Goal: Task Accomplishment & Management: Use online tool/utility

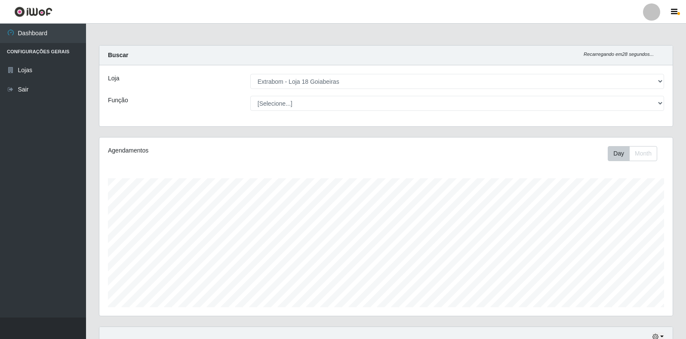
select select "501"
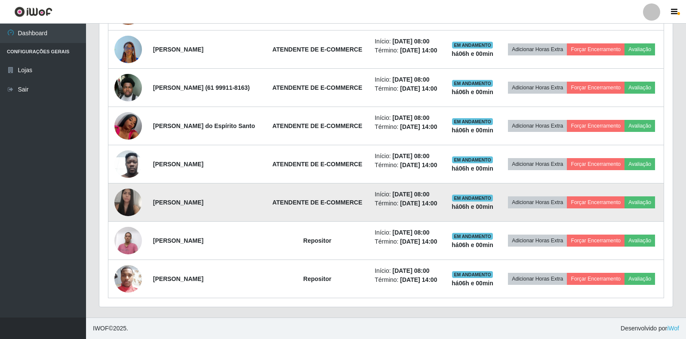
scroll to position [436, 0]
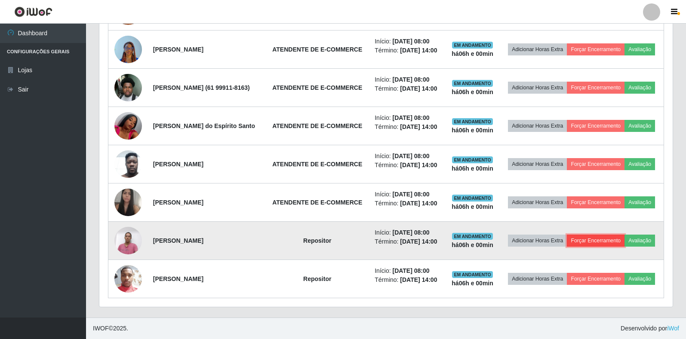
click at [620, 235] on button "Forçar Encerramento" at bounding box center [596, 241] width 58 height 12
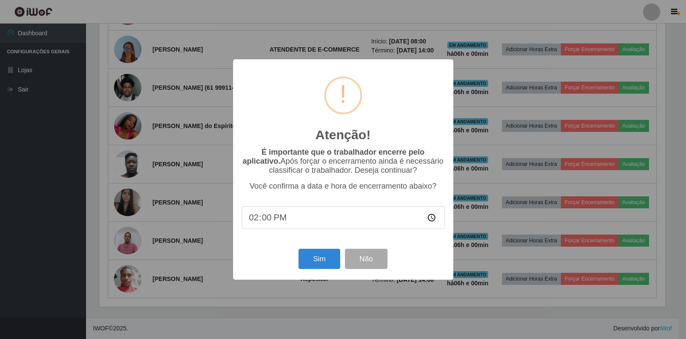
scroll to position [178, 568]
click at [330, 261] on button "Sim" at bounding box center [320, 259] width 42 height 20
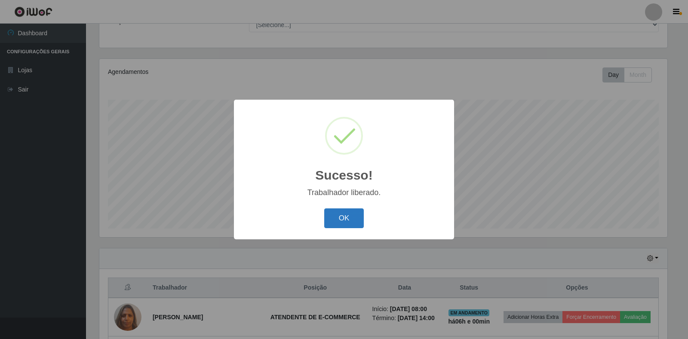
click at [343, 218] on button "OK" at bounding box center [344, 219] width 40 height 20
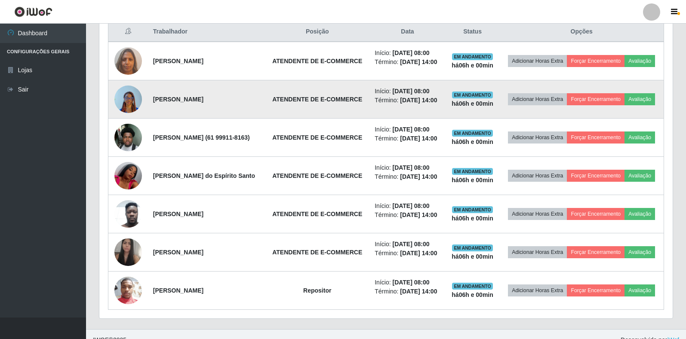
scroll to position [337, 0]
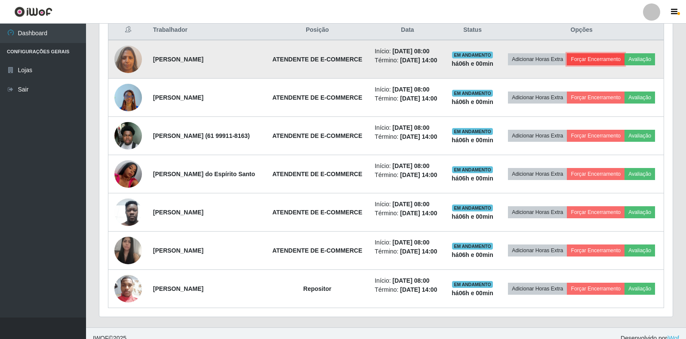
click at [624, 60] on button "Forçar Encerramento" at bounding box center [596, 59] width 58 height 12
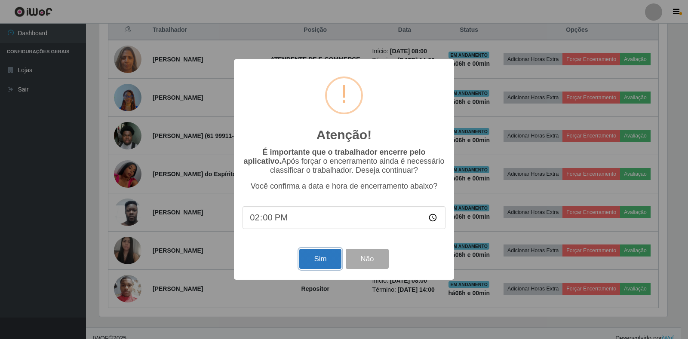
click at [314, 263] on button "Sim" at bounding box center [320, 259] width 42 height 20
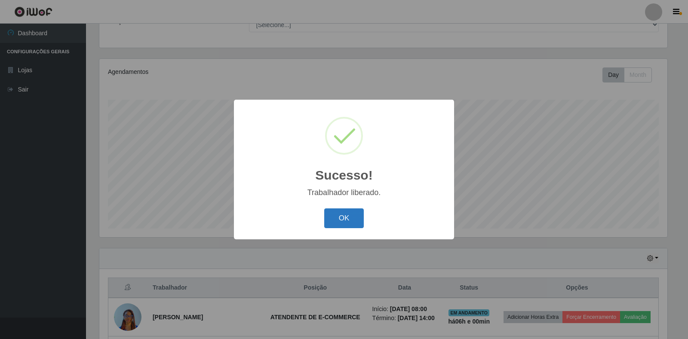
click at [355, 215] on button "OK" at bounding box center [344, 219] width 40 height 20
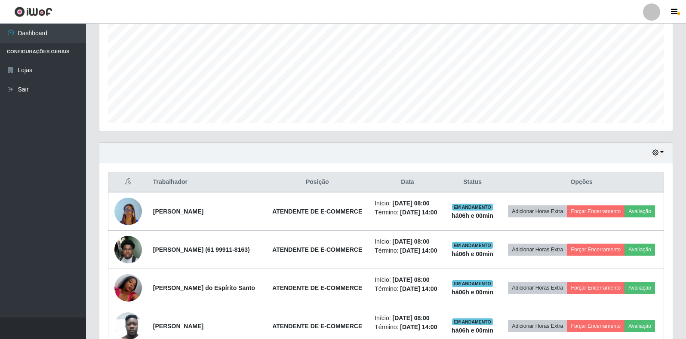
scroll to position [208, 0]
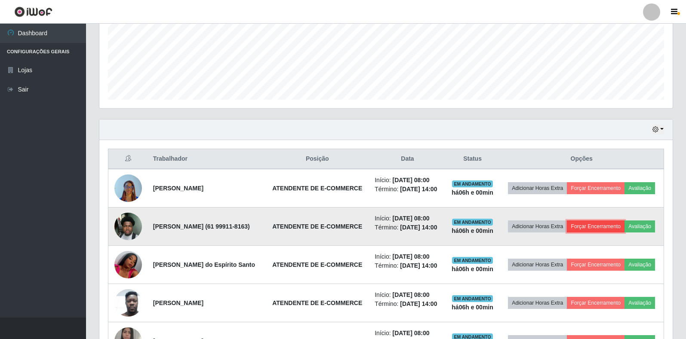
click at [611, 231] on button "Forçar Encerramento" at bounding box center [596, 227] width 58 height 12
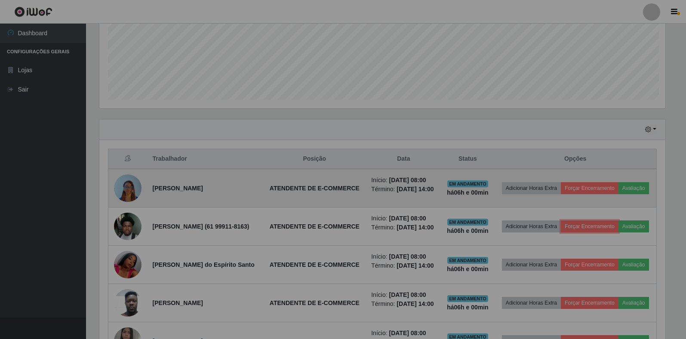
scroll to position [178, 573]
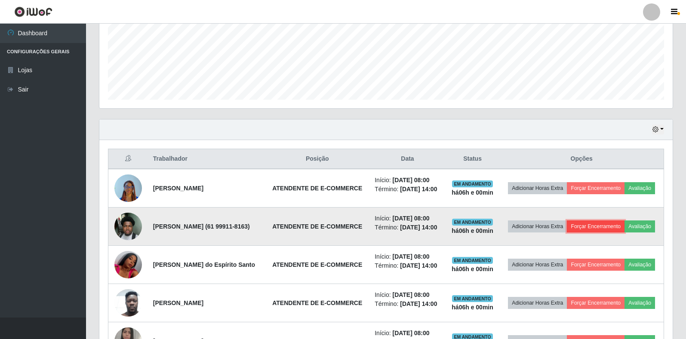
click at [624, 232] on button "Forçar Encerramento" at bounding box center [596, 227] width 58 height 12
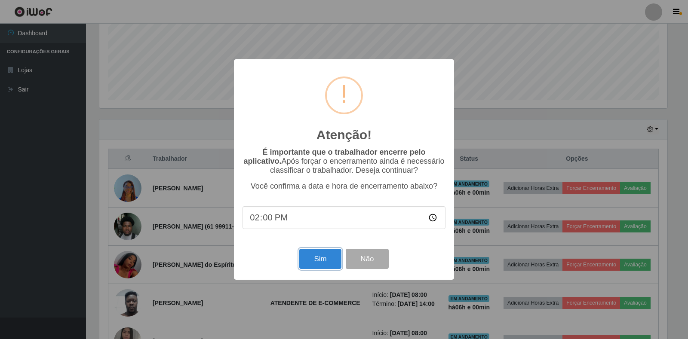
drag, startPoint x: 319, startPoint y: 262, endPoint x: 319, endPoint y: 257, distance: 5.6
click at [319, 261] on button "Sim" at bounding box center [320, 259] width 42 height 20
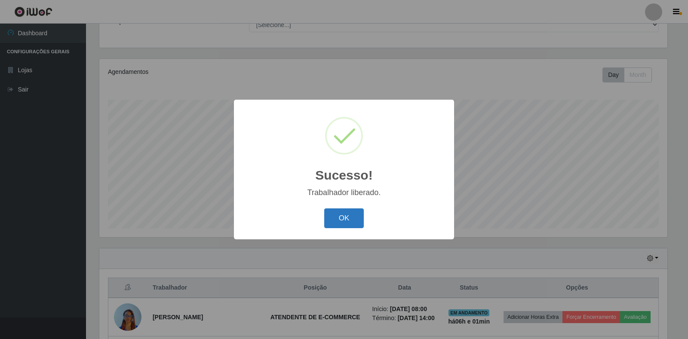
click at [343, 213] on button "OK" at bounding box center [344, 219] width 40 height 20
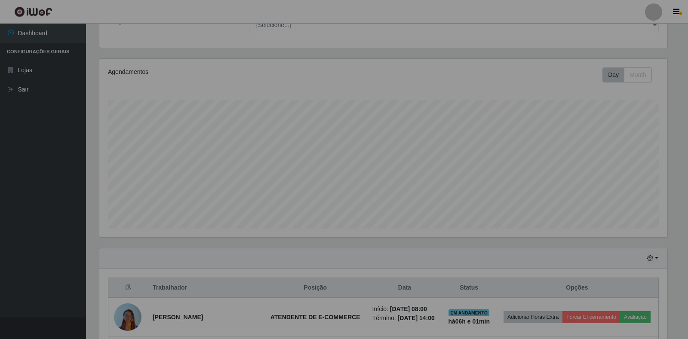
click at [343, 200] on div "OK Cancel" at bounding box center [343, 194] width 101 height 12
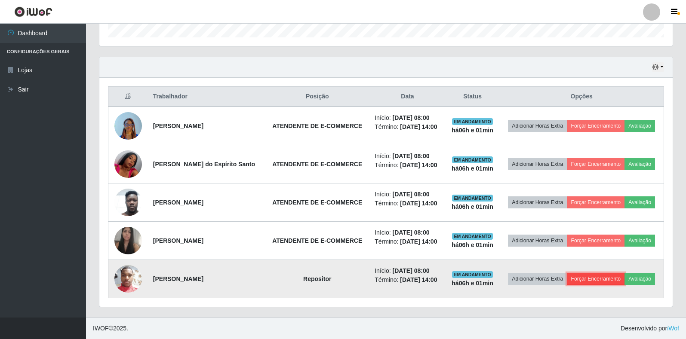
click at [599, 280] on button "Forçar Encerramento" at bounding box center [596, 279] width 58 height 12
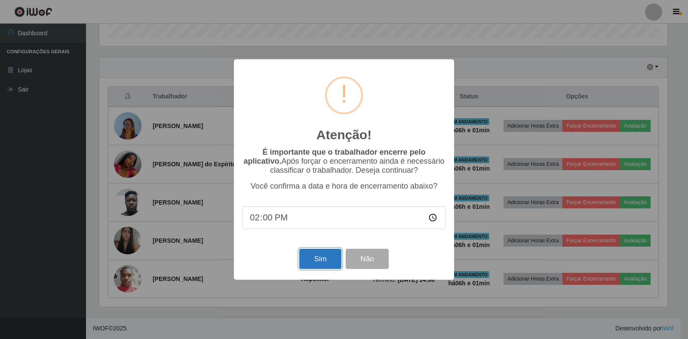
click at [322, 260] on button "Sim" at bounding box center [320, 259] width 42 height 20
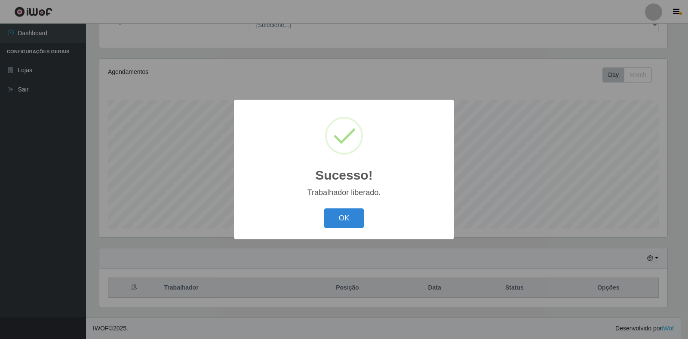
click at [614, 168] on div "Sucesso! × Trabalhador liberado. OK Cancel" at bounding box center [344, 169] width 688 height 339
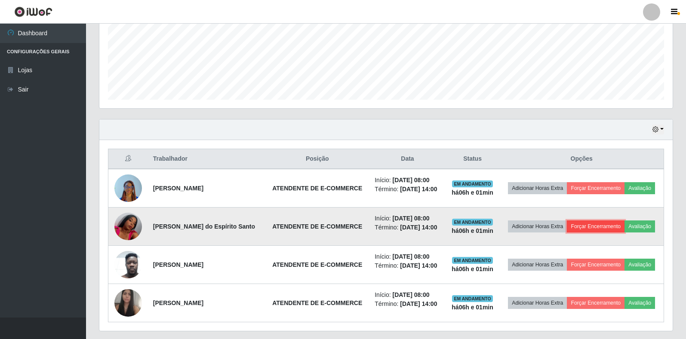
click at [596, 224] on button "Forçar Encerramento" at bounding box center [596, 227] width 58 height 12
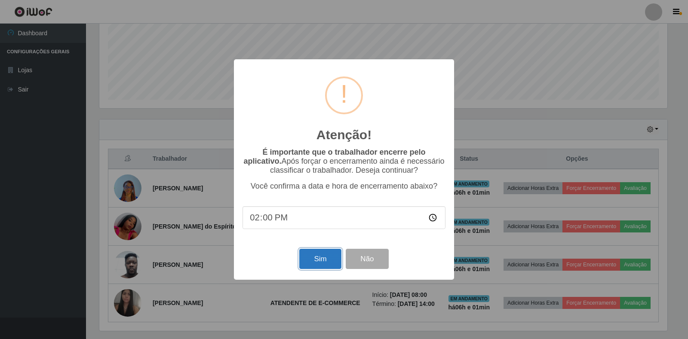
click at [326, 263] on button "Sim" at bounding box center [320, 259] width 42 height 20
click at [326, 263] on div "Atenção! × É importante que o trabalhador encerre pelo aplicativo. Após forçar …" at bounding box center [344, 169] width 688 height 339
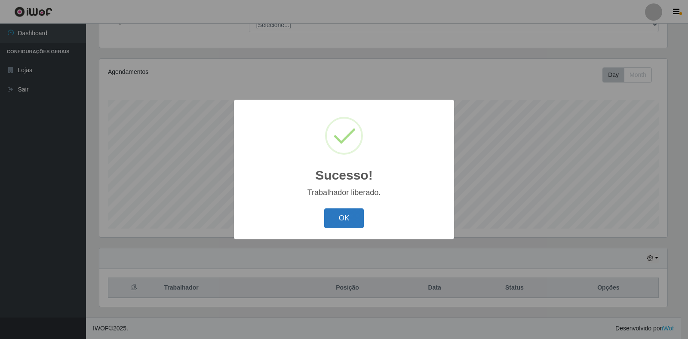
click at [353, 218] on button "OK" at bounding box center [344, 219] width 40 height 20
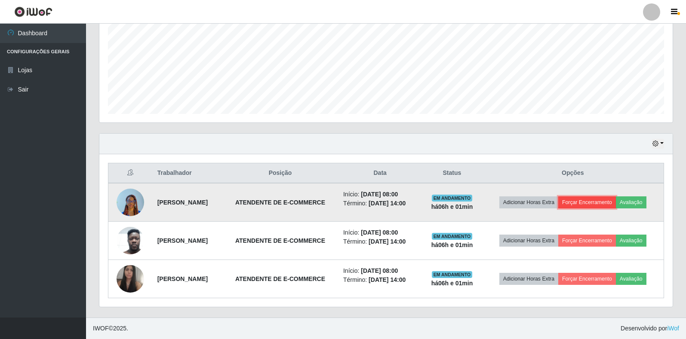
click at [604, 205] on button "Forçar Encerramento" at bounding box center [587, 203] width 58 height 12
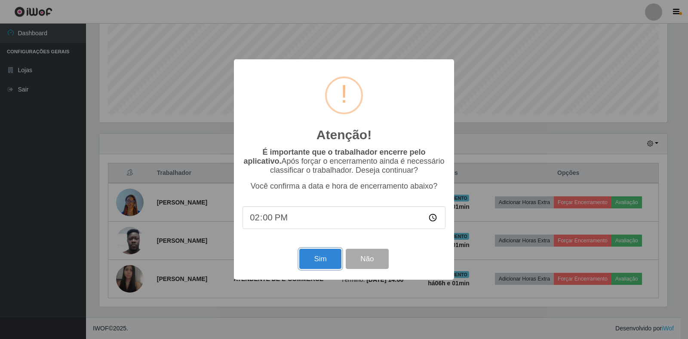
drag, startPoint x: 319, startPoint y: 260, endPoint x: 329, endPoint y: 258, distance: 11.0
click at [320, 260] on button "Sim" at bounding box center [320, 259] width 42 height 20
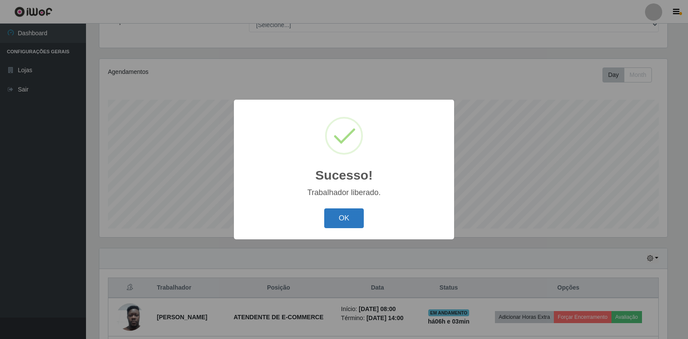
click at [353, 216] on button "OK" at bounding box center [344, 219] width 40 height 20
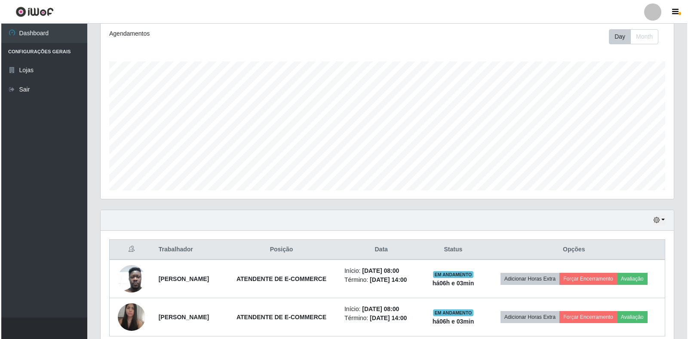
scroll to position [155, 0]
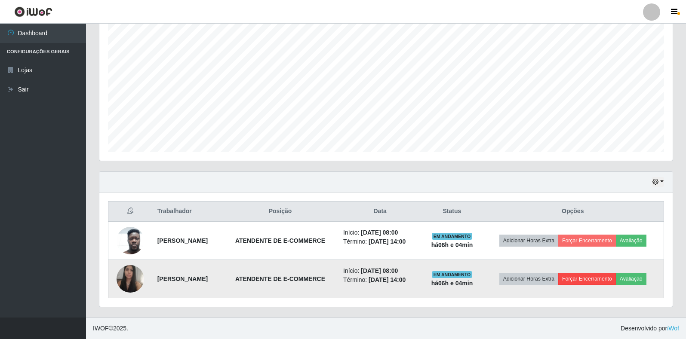
drag, startPoint x: 592, startPoint y: 286, endPoint x: 597, endPoint y: 284, distance: 5.4
click at [594, 286] on td "Adicionar Horas Extra Forçar Encerramento Avaliação" at bounding box center [573, 279] width 182 height 38
click at [598, 283] on button "Forçar Encerramento" at bounding box center [587, 279] width 58 height 12
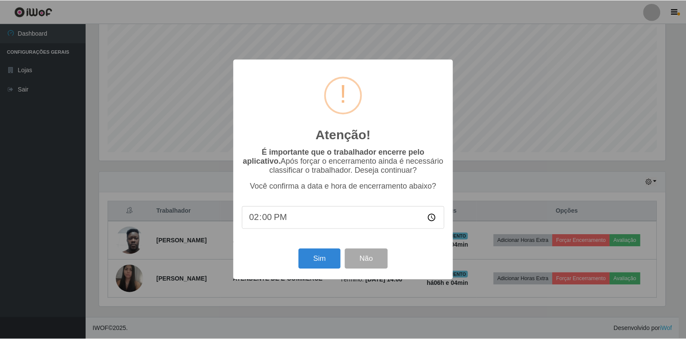
scroll to position [178, 568]
click at [326, 257] on button "Sim" at bounding box center [320, 259] width 42 height 20
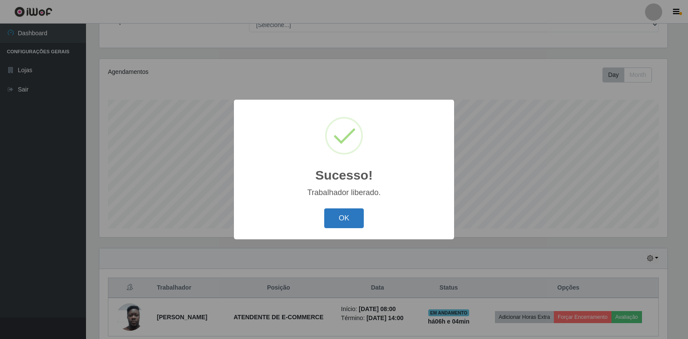
click at [329, 220] on button "OK" at bounding box center [344, 219] width 40 height 20
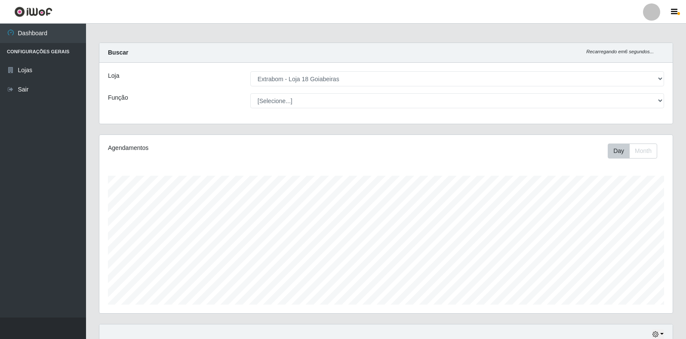
scroll to position [117, 0]
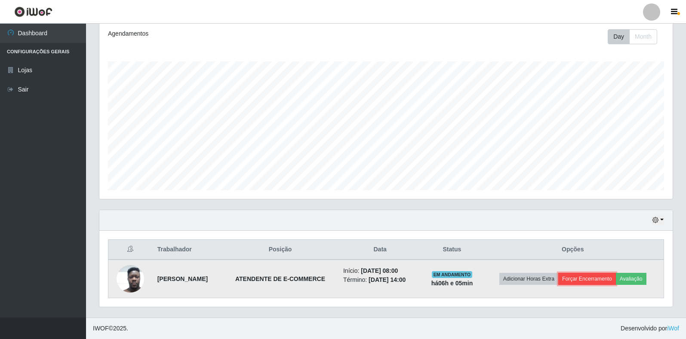
click at [607, 280] on button "Forçar Encerramento" at bounding box center [587, 279] width 58 height 12
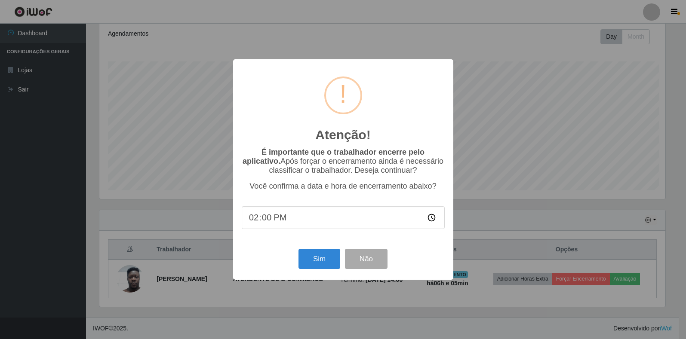
scroll to position [178, 568]
click at [318, 260] on button "Sim" at bounding box center [320, 259] width 42 height 20
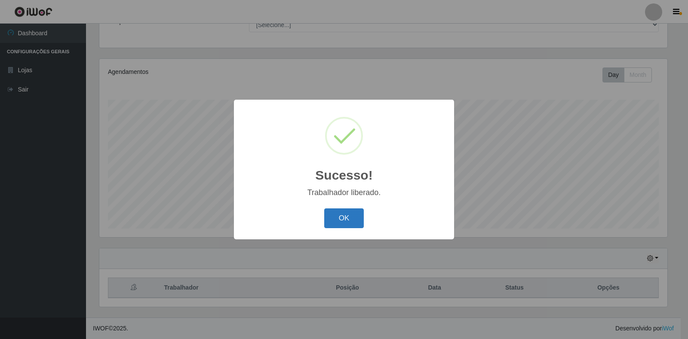
drag, startPoint x: 348, startPoint y: 219, endPoint x: 341, endPoint y: 227, distance: 10.6
click at [341, 227] on button "OK" at bounding box center [344, 219] width 40 height 20
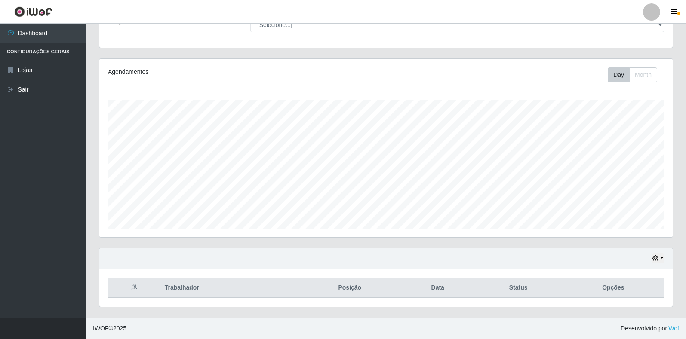
scroll to position [178, 573]
